Goal: Task Accomplishment & Management: Manage account settings

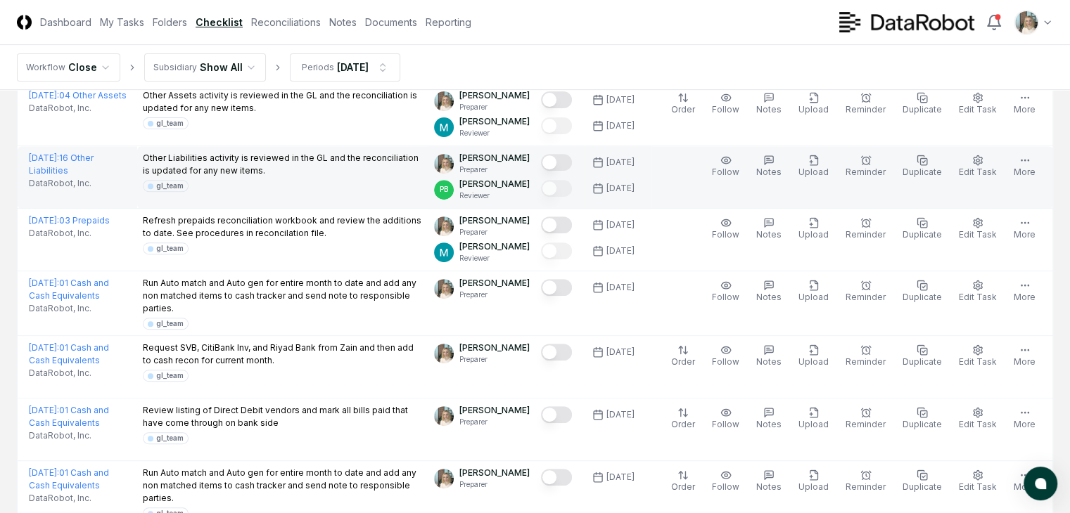
scroll to position [515, 0]
